Goal: Transaction & Acquisition: Purchase product/service

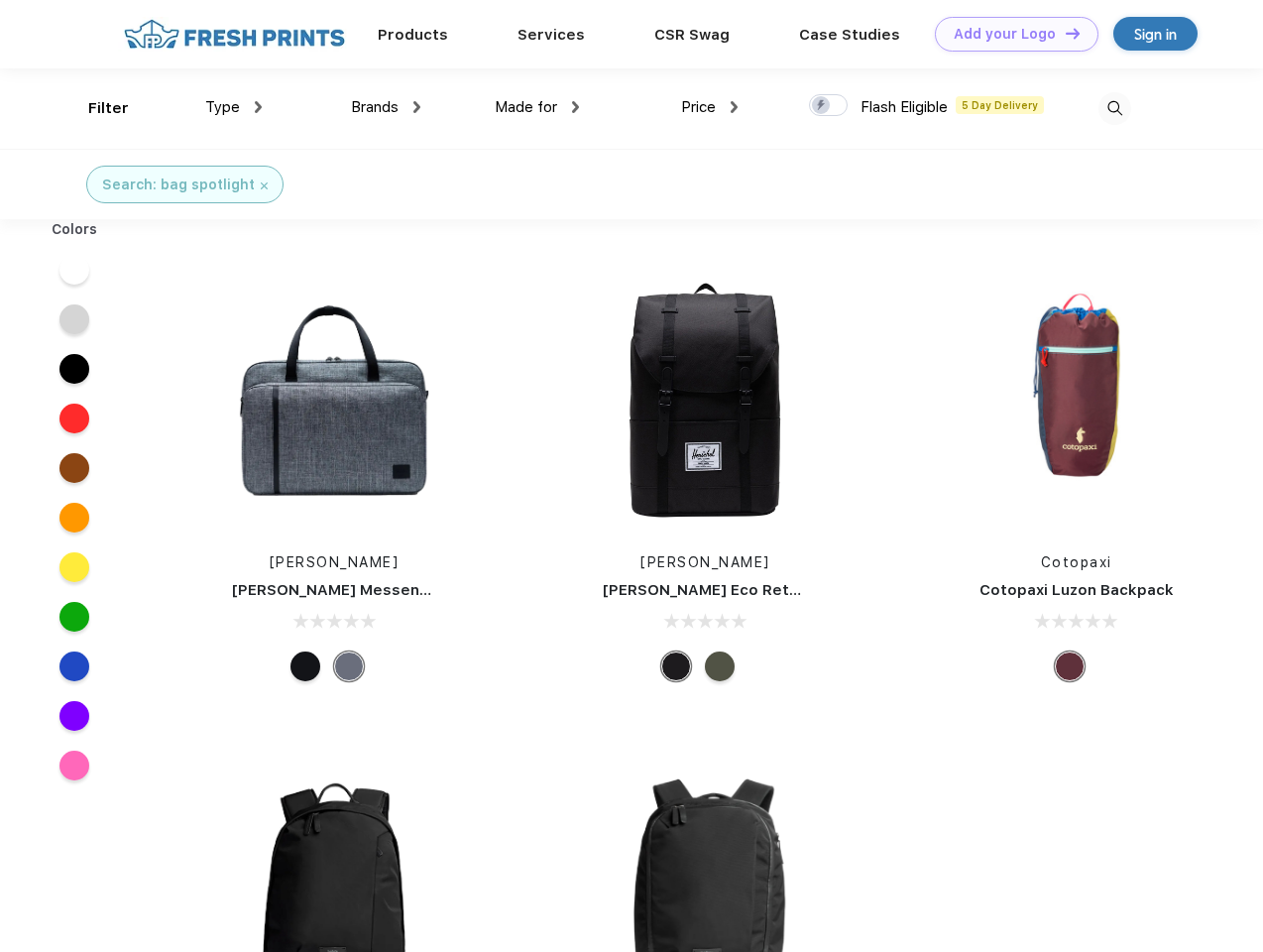
click at [1010, 34] on link "Add your Logo Design Tool" at bounding box center [1017, 34] width 164 height 35
click at [0, 0] on div "Design Tool" at bounding box center [0, 0] width 0 height 0
click at [1064, 33] on link "Add your Logo Design Tool" at bounding box center [1017, 34] width 164 height 35
click at [95, 108] on div "Filter" at bounding box center [108, 108] width 41 height 23
click at [234, 107] on span "Type" at bounding box center [222, 107] width 35 height 18
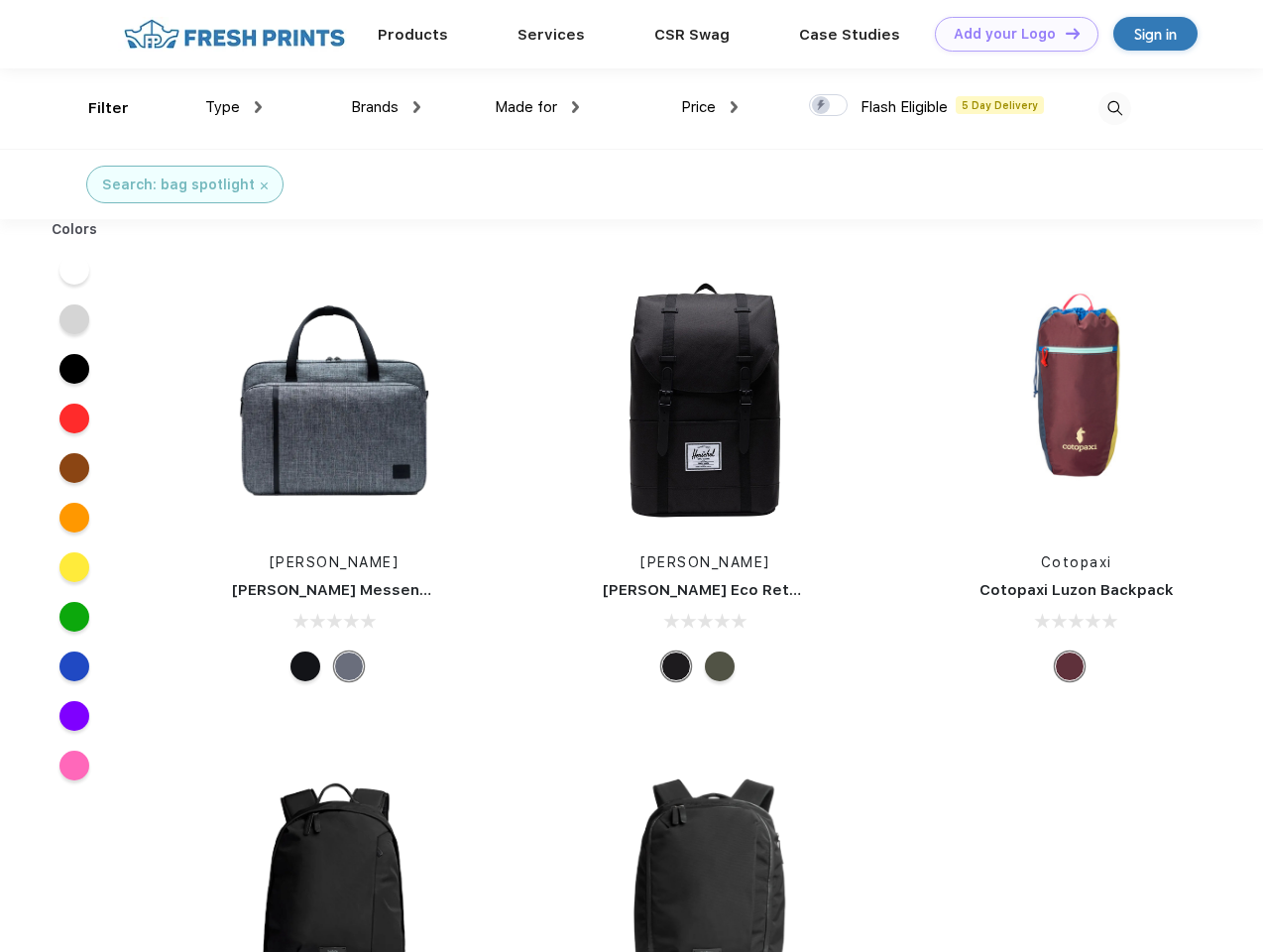
click at [386, 107] on span "Brands" at bounding box center [375, 107] width 48 height 18
click at [538, 107] on span "Made for" at bounding box center [526, 107] width 63 height 18
click at [710, 107] on span "Price" at bounding box center [698, 107] width 35 height 18
click at [829, 106] on div at bounding box center [828, 105] width 39 height 22
click at [822, 106] on input "checkbox" at bounding box center [816, 99] width 13 height 13
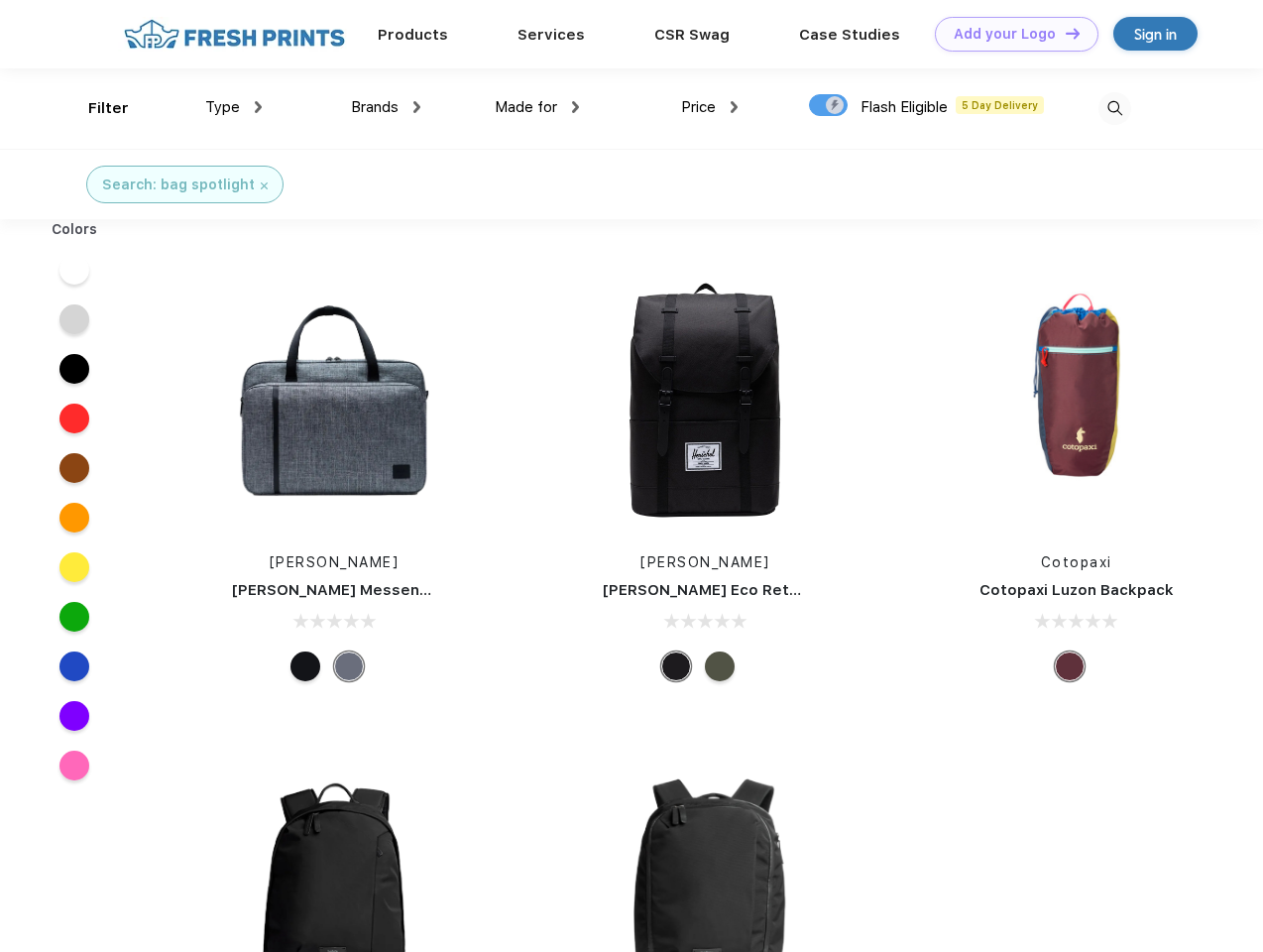
click at [1114, 108] on img at bounding box center [1114, 108] width 33 height 33
